Goal: Task Accomplishment & Management: Manage account settings

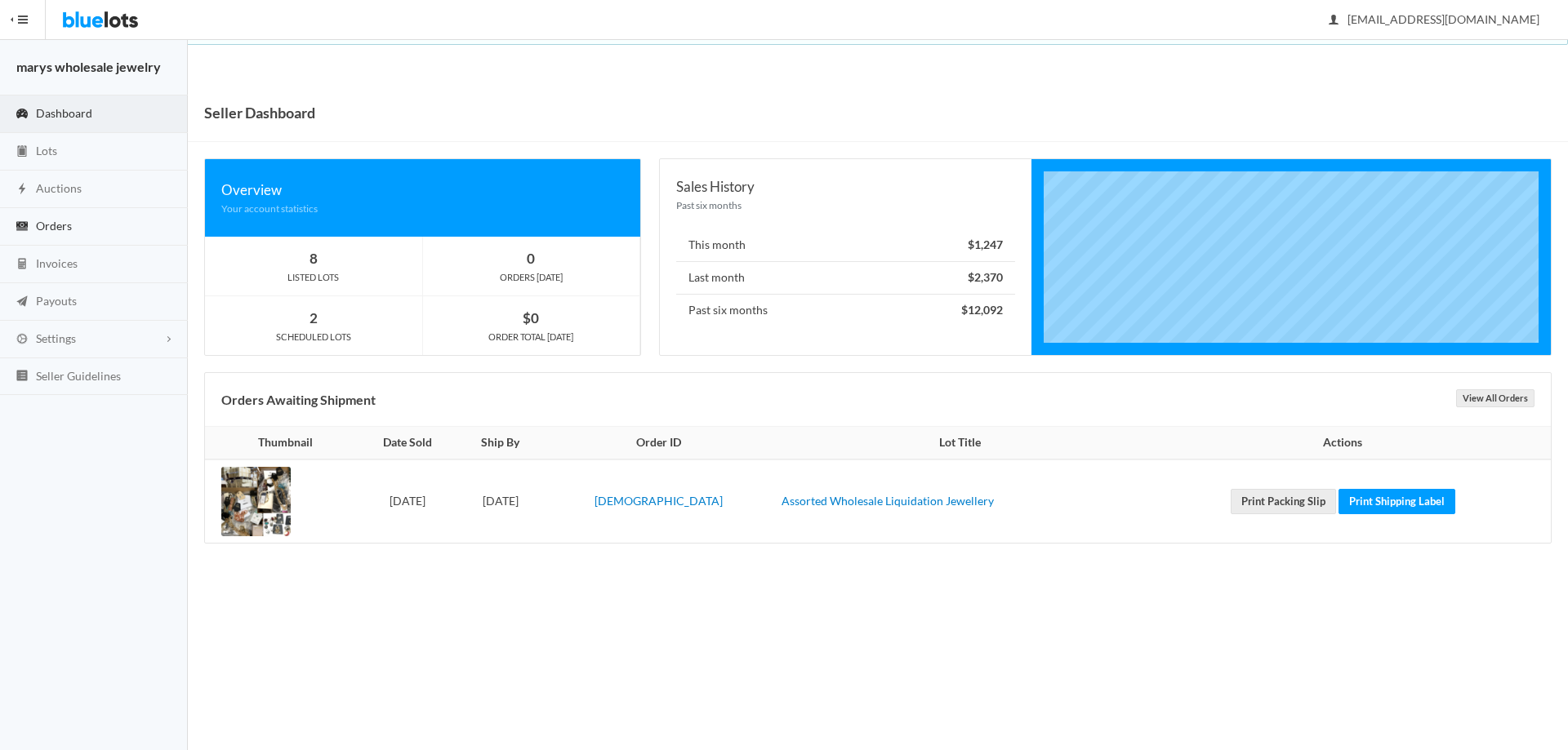
click at [61, 227] on span "Orders" at bounding box center [54, 226] width 36 height 14
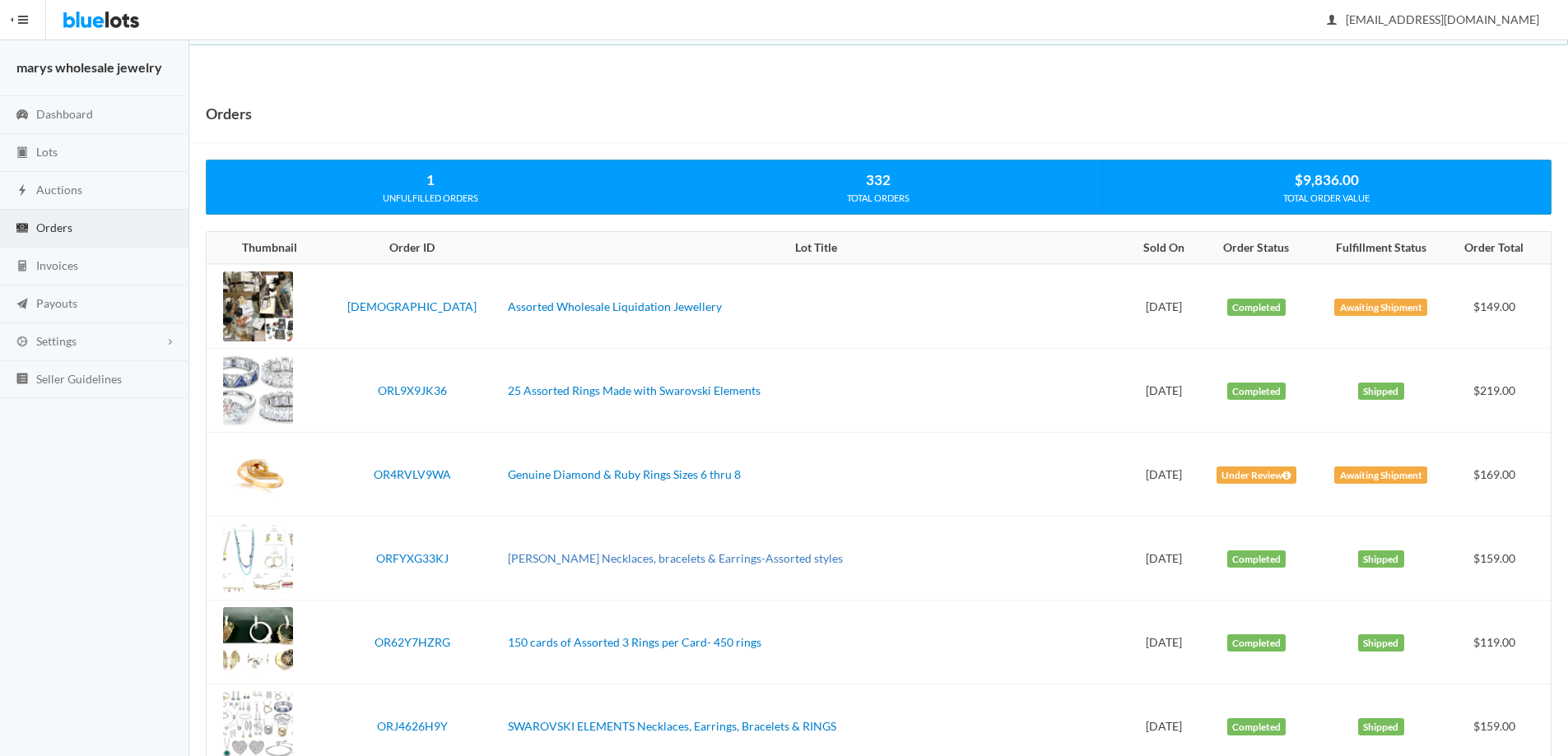
click at [533, 553] on link "[PERSON_NAME] Necklaces, bracelets & Earrings-Assorted styles" at bounding box center [675, 558] width 335 height 14
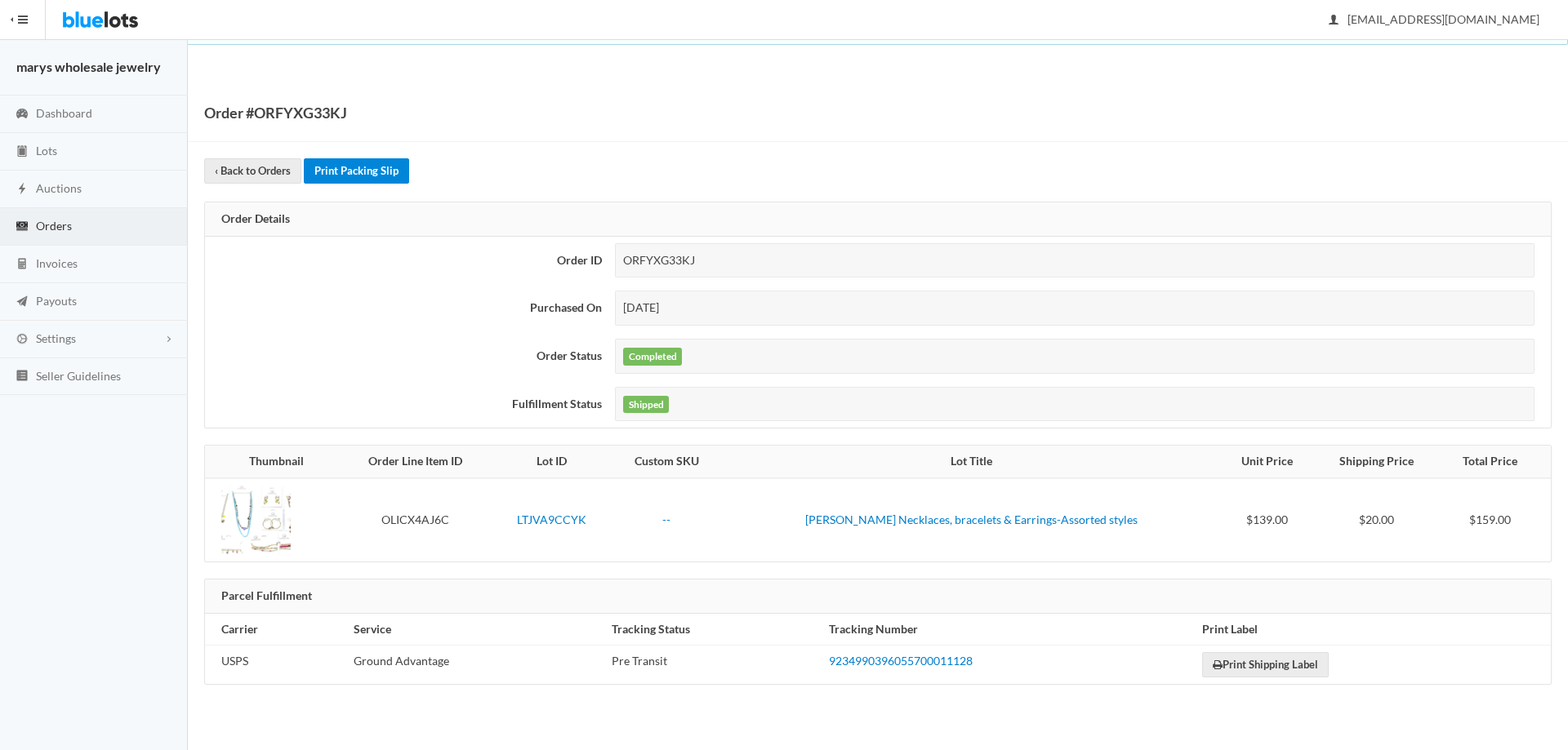
click at [392, 175] on link "Print Packing Slip" at bounding box center [356, 171] width 105 height 25
click at [1268, 667] on link "Print Shipping Label" at bounding box center [1265, 665] width 127 height 25
click at [72, 194] on span "Auctions" at bounding box center [59, 188] width 45 height 14
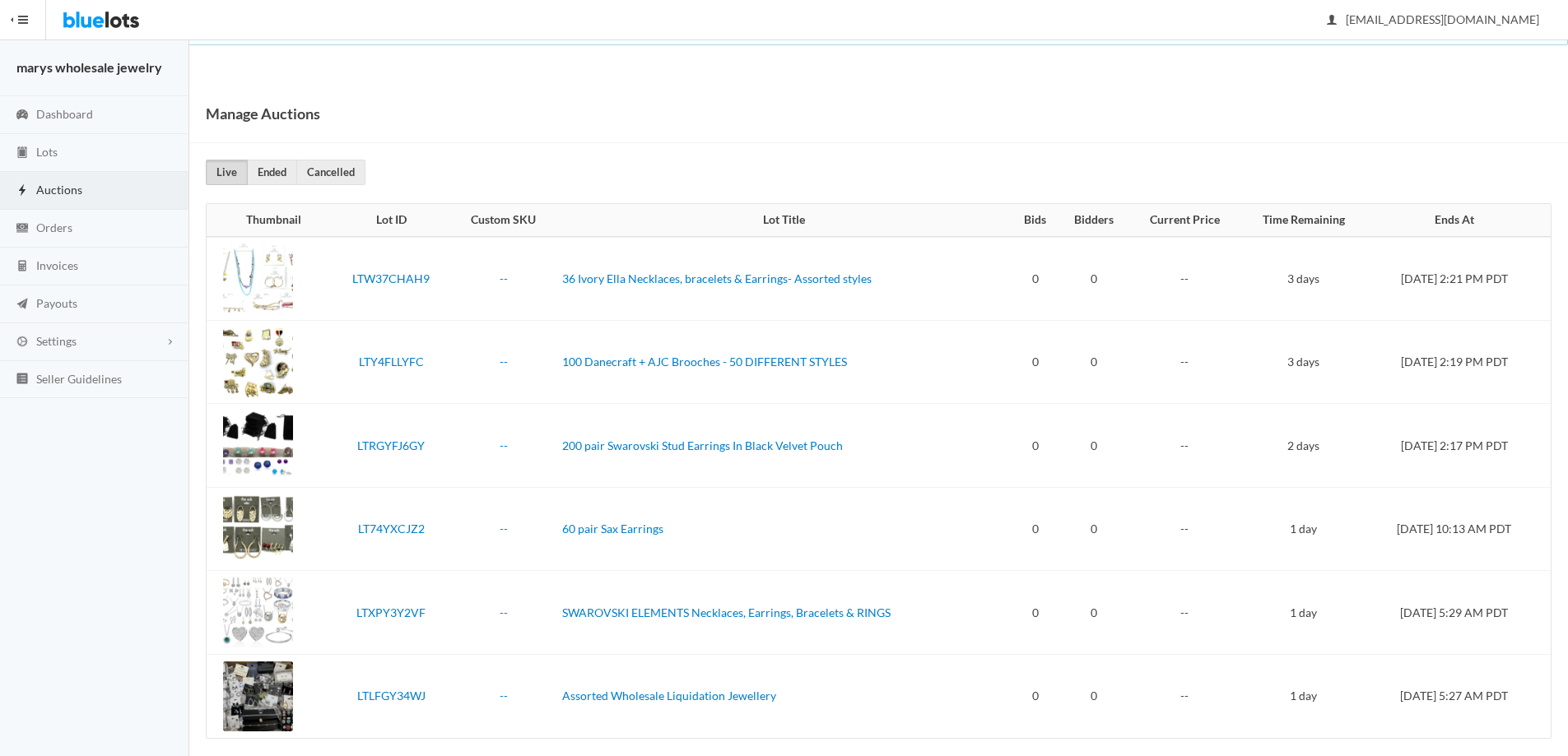
scroll to position [16, 0]
